Goal: Task Accomplishment & Management: Use online tool/utility

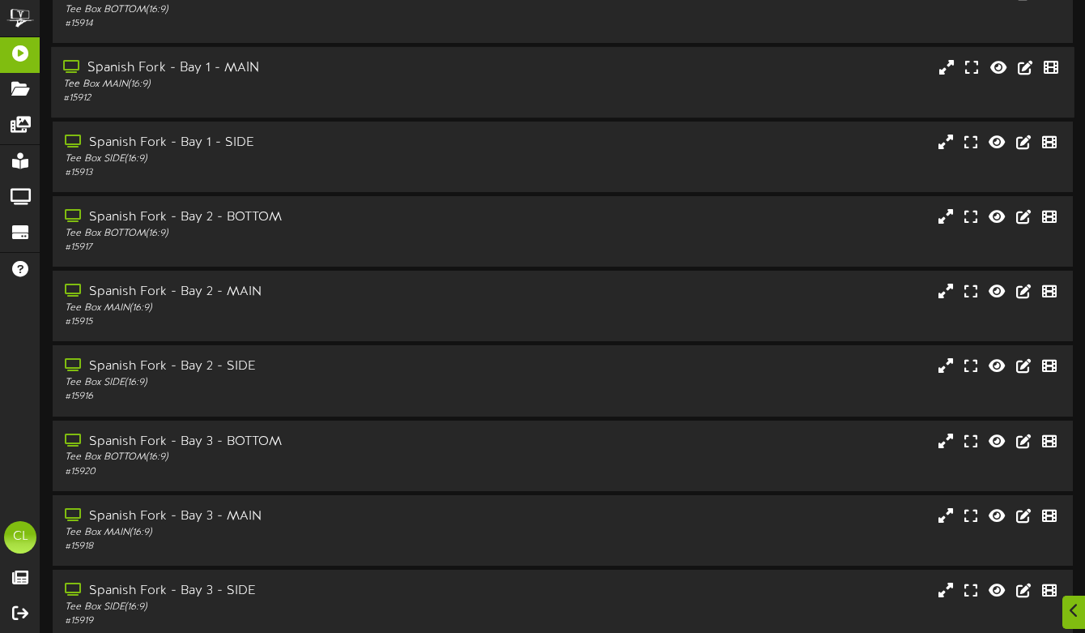
scroll to position [249, 0]
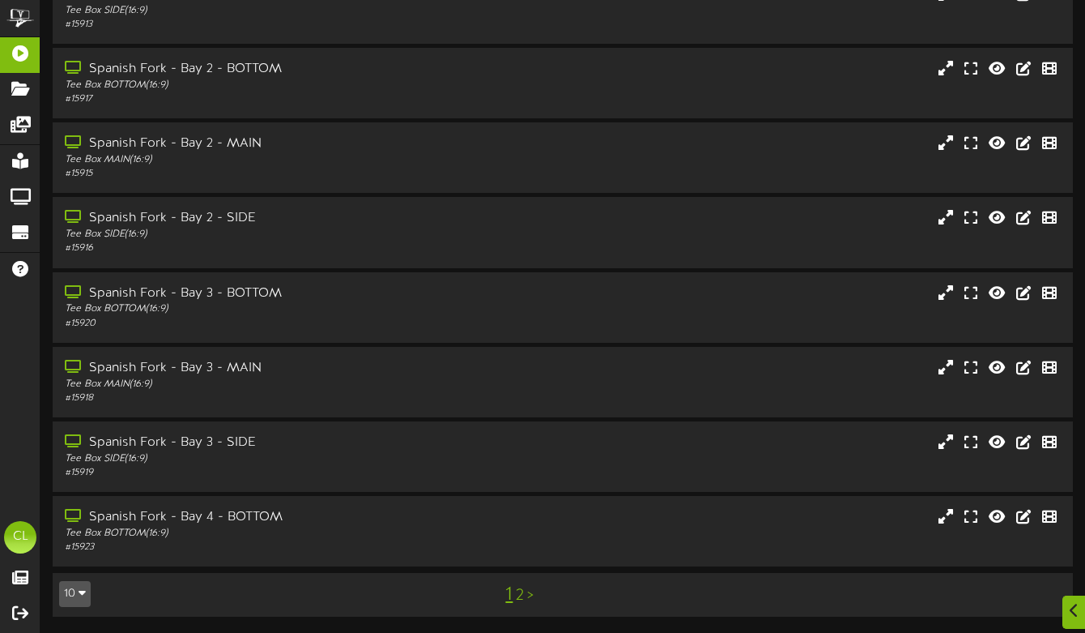
click at [518, 589] on link "2" at bounding box center [520, 595] width 8 height 18
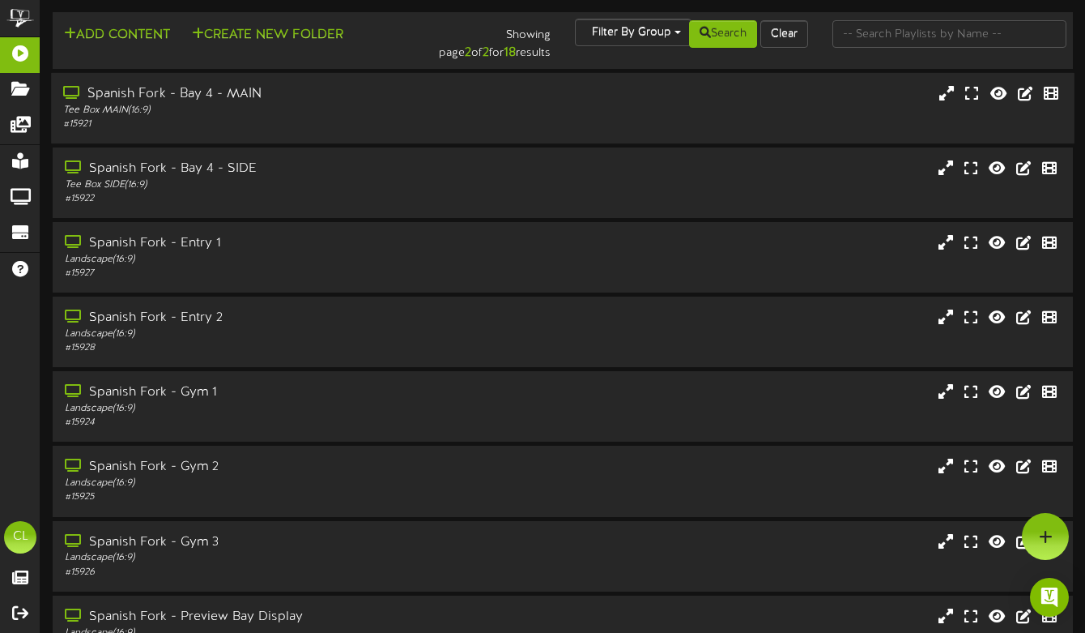
click at [328, 120] on div "# 15921" at bounding box center [264, 124] width 402 height 14
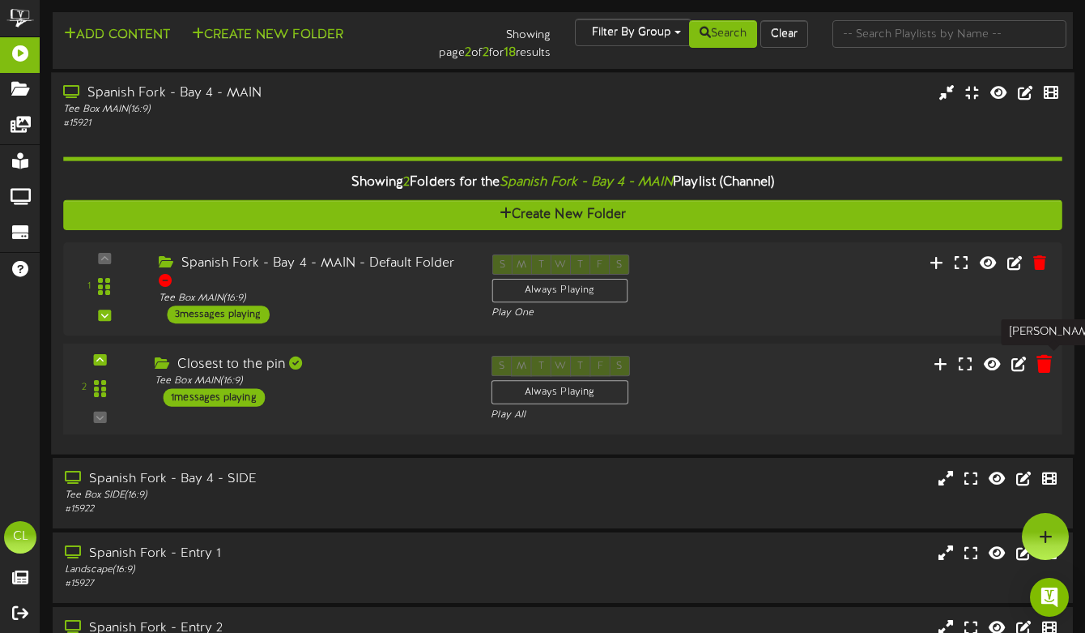
click at [1039, 365] on icon at bounding box center [1044, 363] width 15 height 18
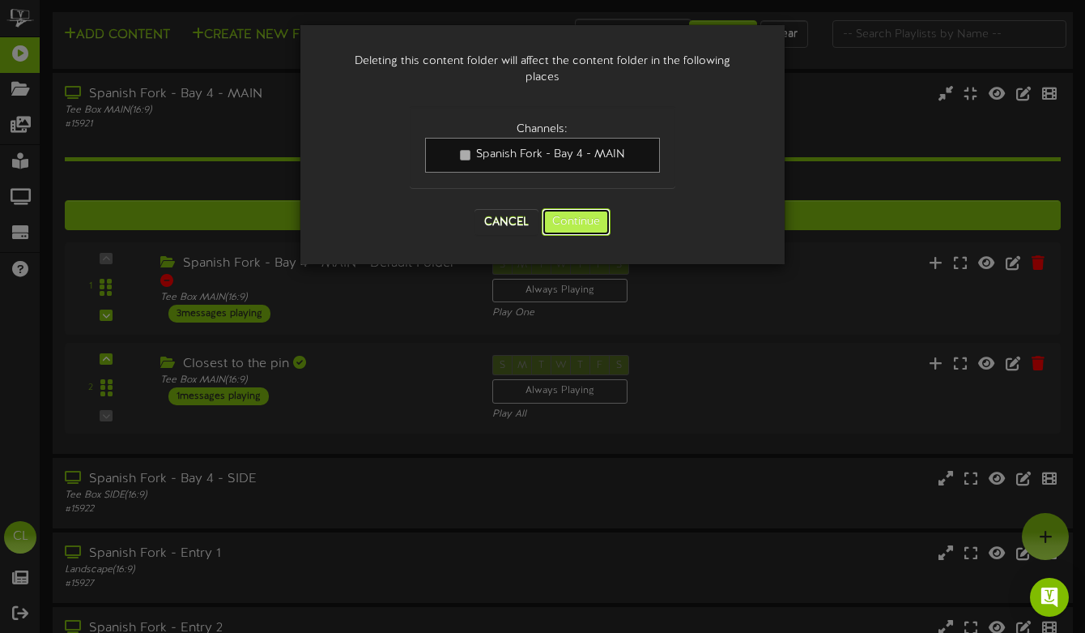
click at [596, 233] on button "Continue" at bounding box center [576, 222] width 69 height 28
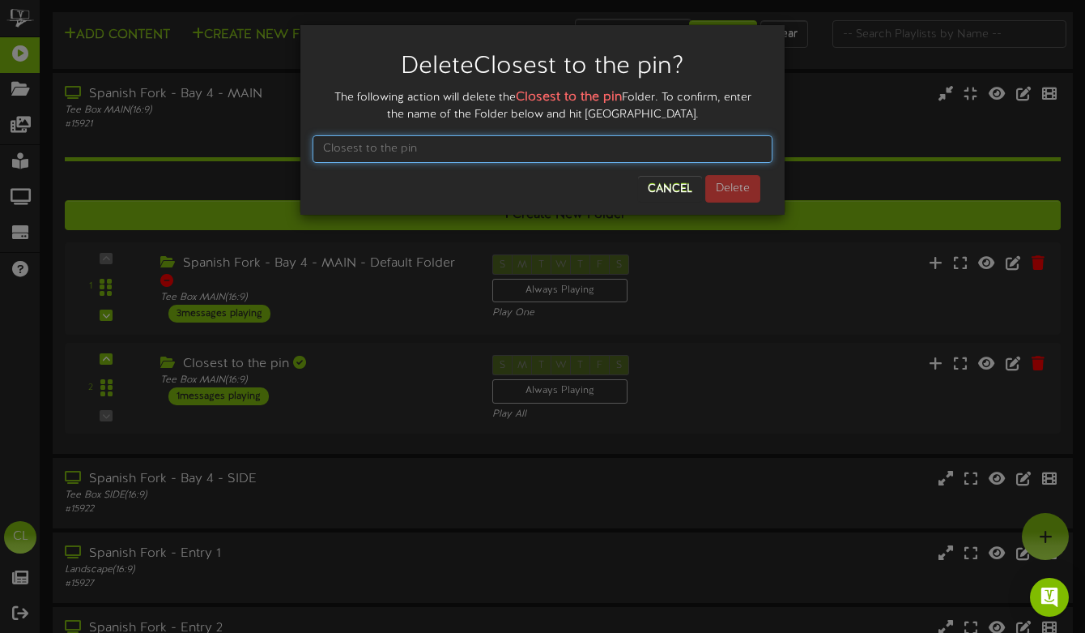
click at [586, 147] on input "text" at bounding box center [543, 149] width 460 height 28
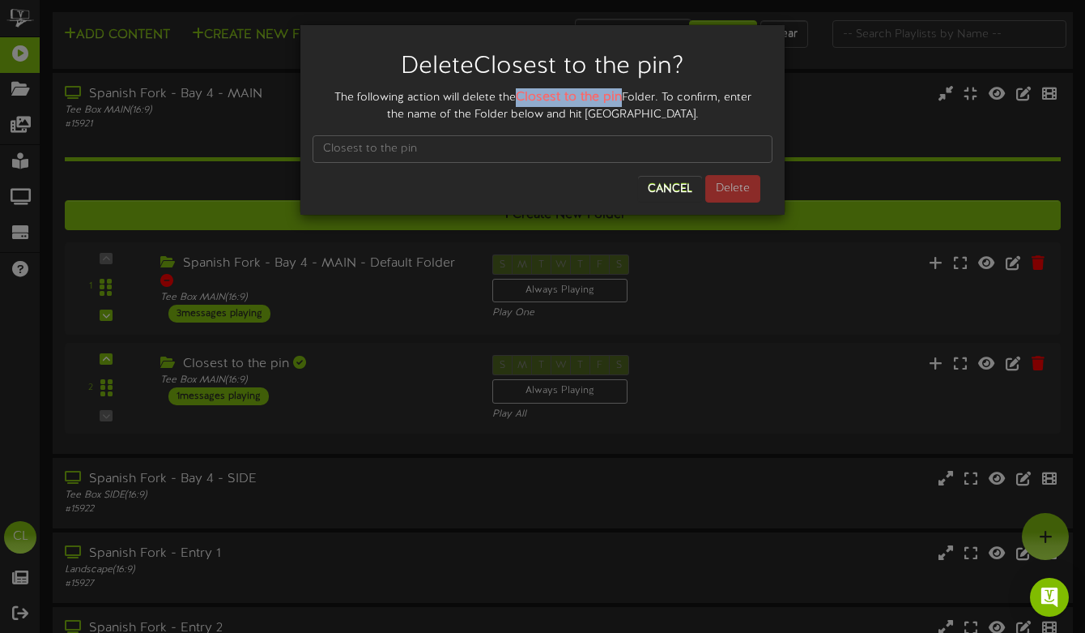
drag, startPoint x: 620, startPoint y: 100, endPoint x: 521, endPoint y: 99, distance: 99.6
click at [521, 99] on strong "Closest to the pin" at bounding box center [569, 97] width 106 height 15
copy strong "Closest to the pin"
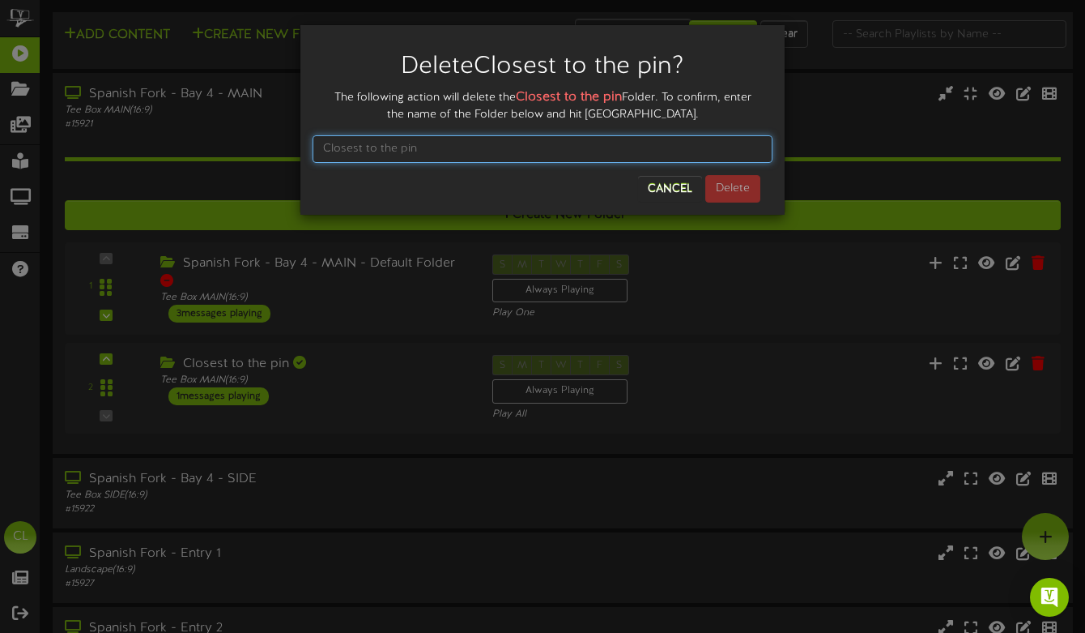
click at [497, 147] on input "text" at bounding box center [543, 149] width 460 height 28
paste input "Closest to the pin"
type input "Closest to the pin"
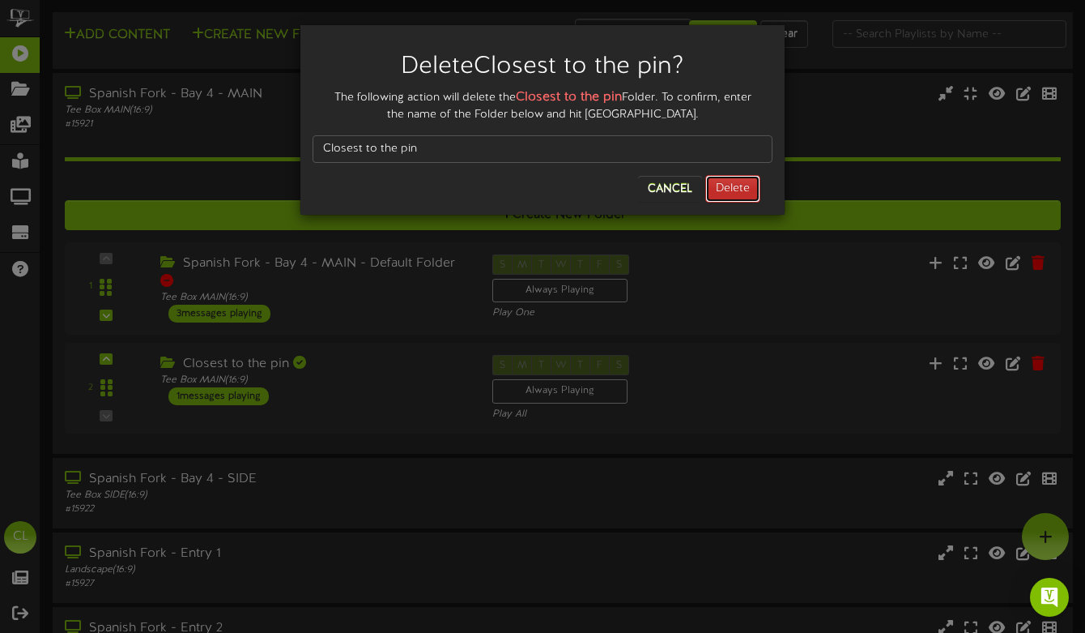
click at [709, 185] on button "Delete" at bounding box center [733, 189] width 55 height 28
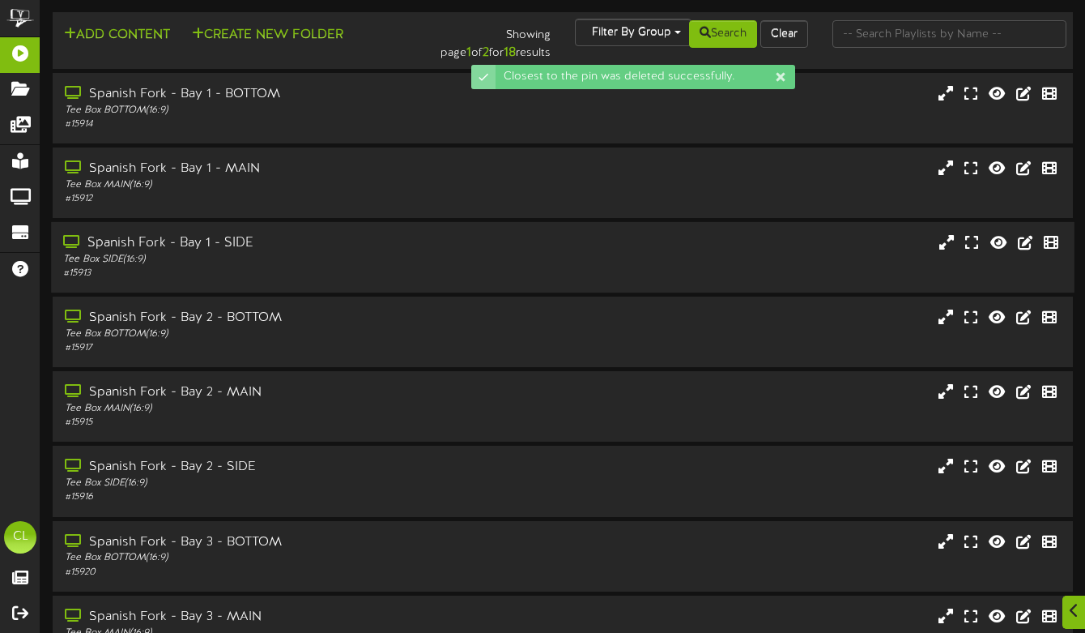
scroll to position [249, 0]
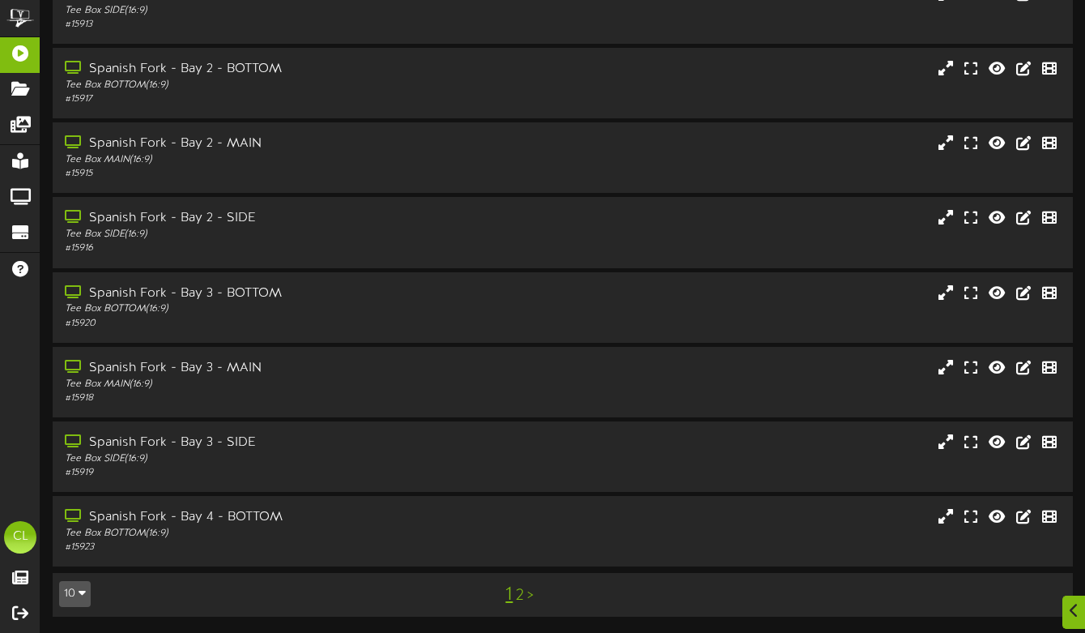
click at [521, 594] on link "2" at bounding box center [520, 595] width 8 height 18
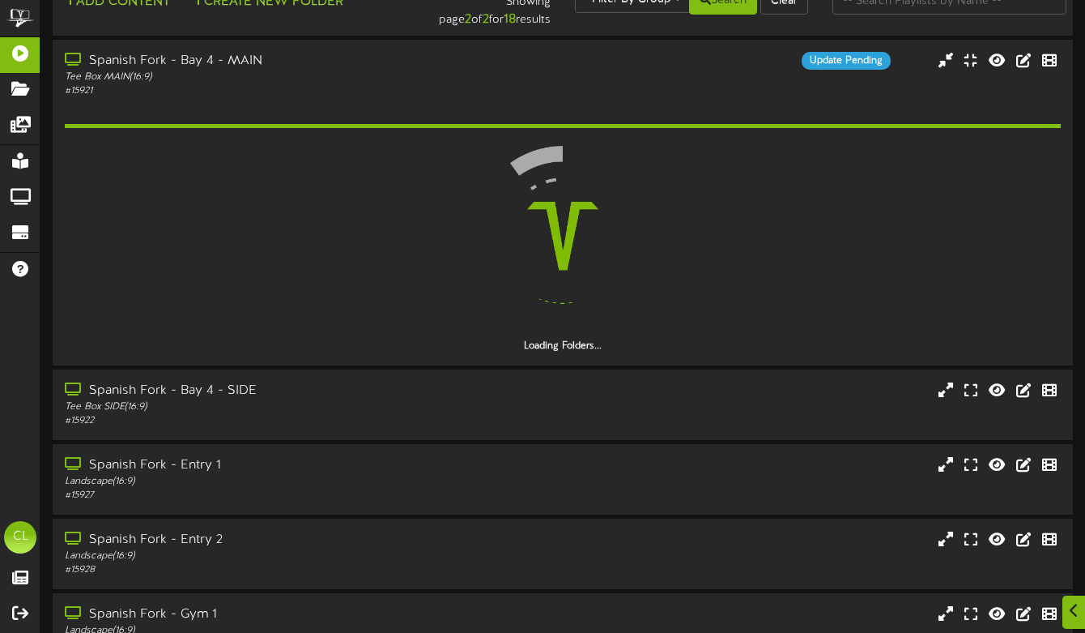
scroll to position [34, 0]
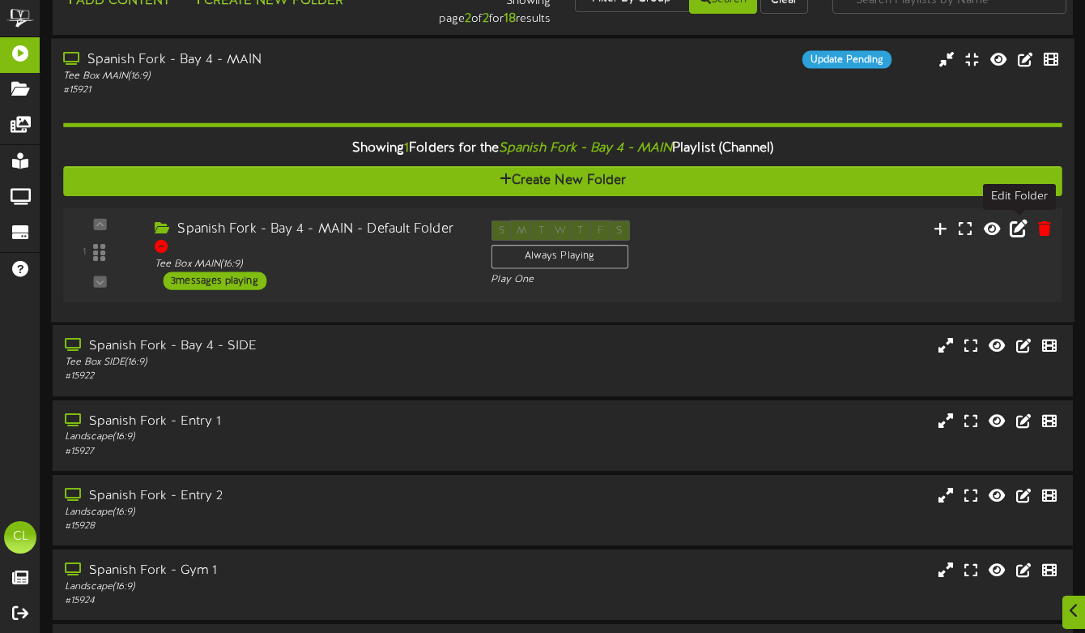
click at [1020, 230] on icon at bounding box center [1019, 228] width 18 height 18
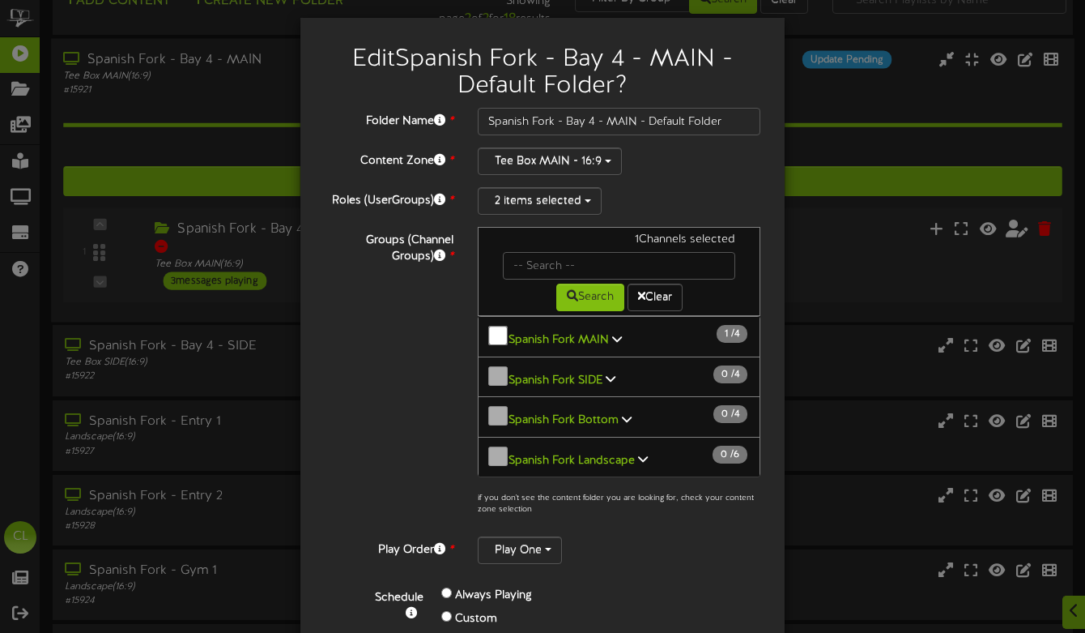
scroll to position [41, 0]
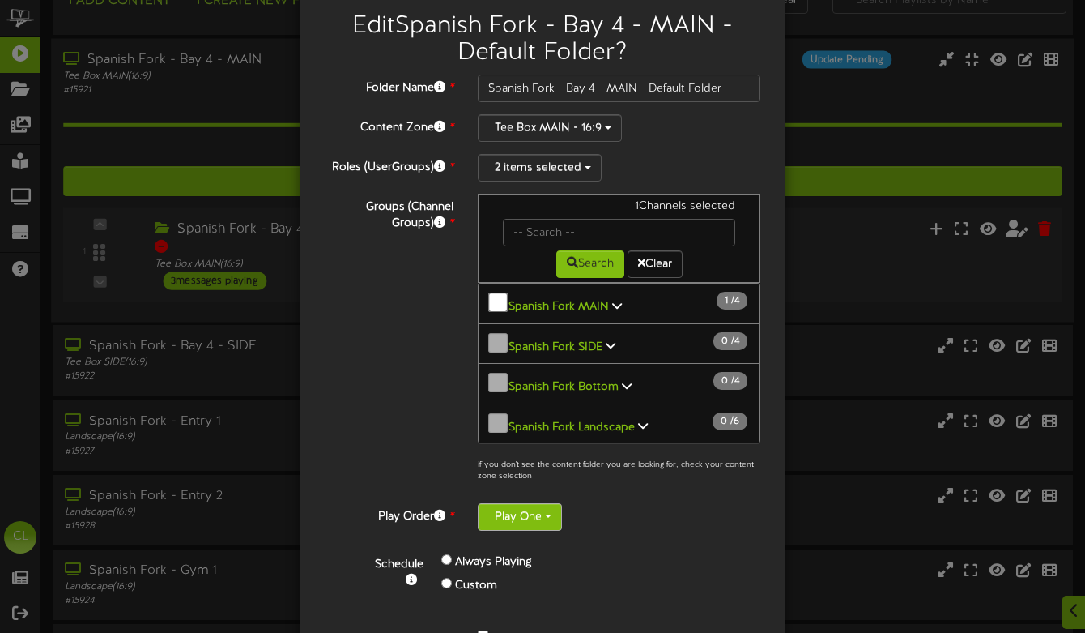
click at [551, 514] on span "button" at bounding box center [548, 515] width 6 height 3
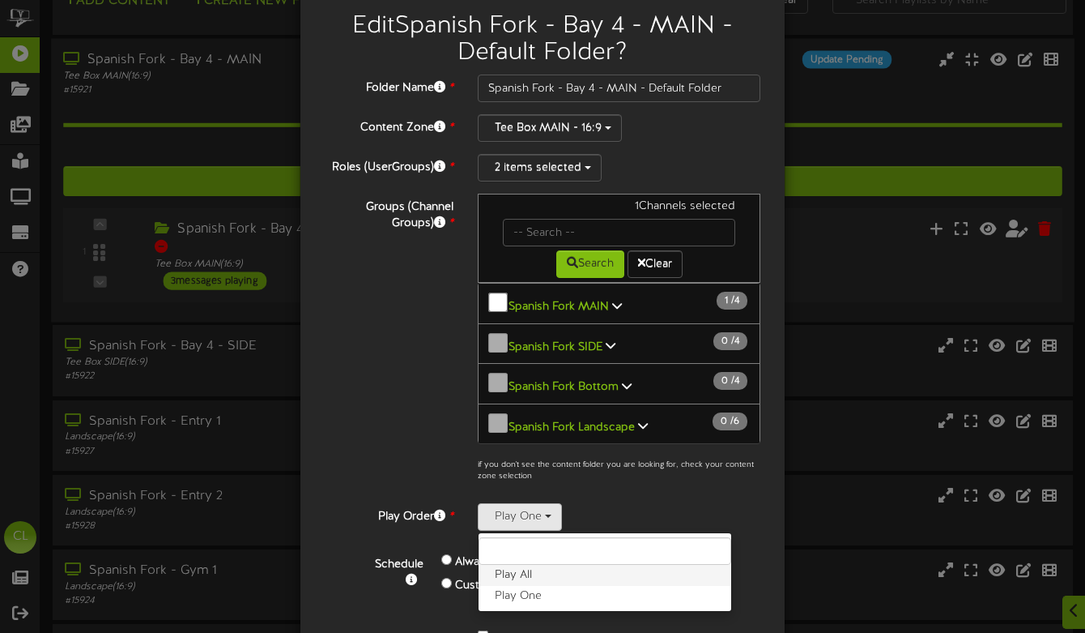
click at [542, 565] on label "Play All" at bounding box center [605, 575] width 253 height 21
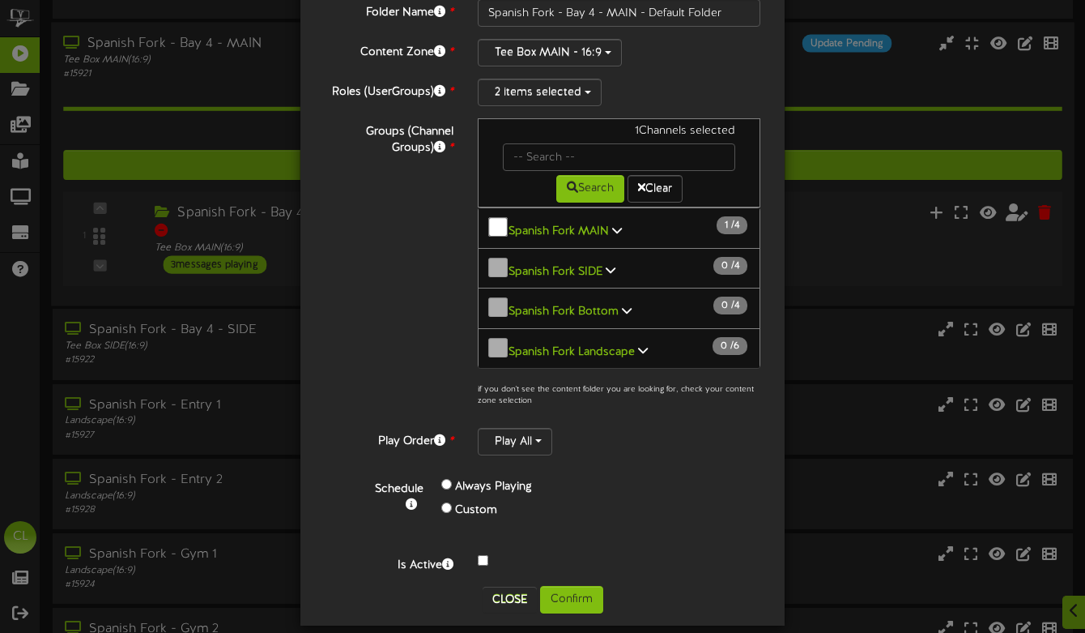
scroll to position [62, 0]
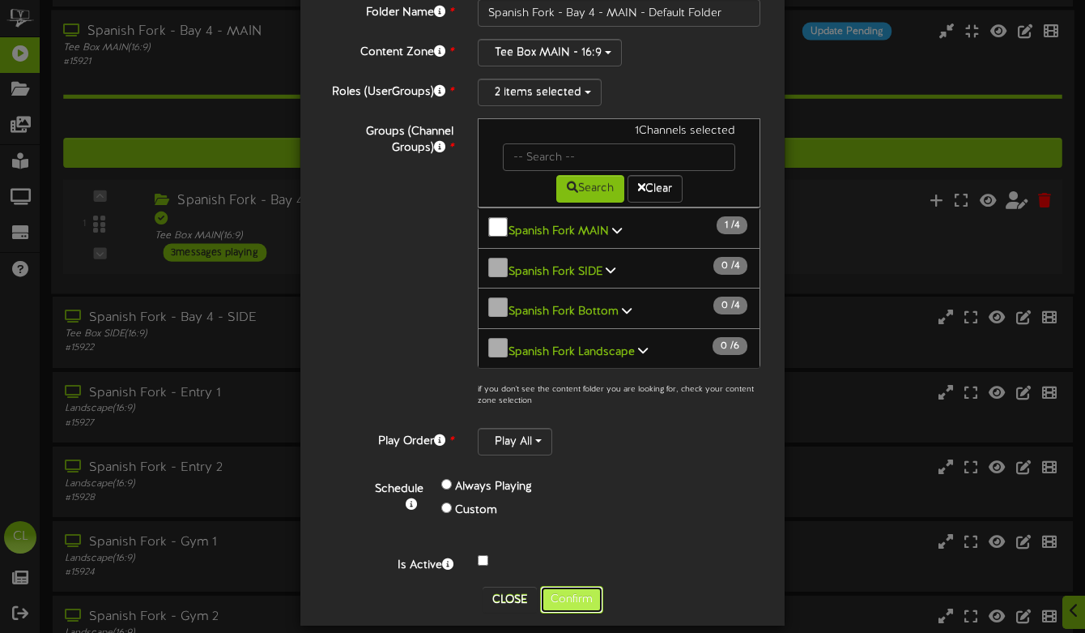
click at [569, 586] on button "Confirm" at bounding box center [571, 600] width 63 height 28
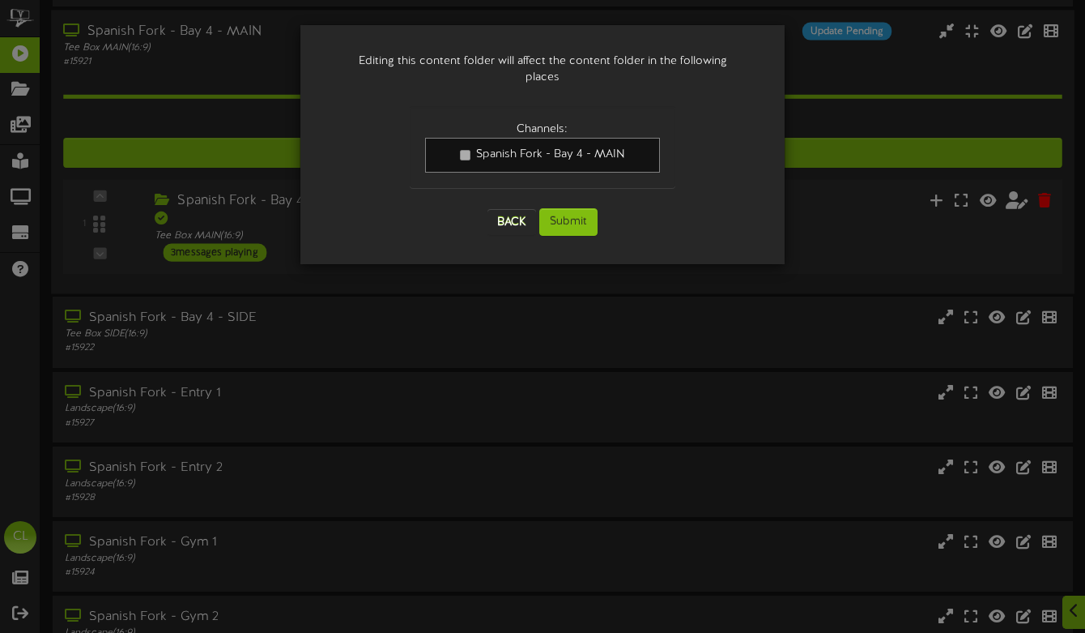
scroll to position [0, 0]
click at [575, 215] on button "Submit" at bounding box center [568, 222] width 58 height 28
